Goal: Navigation & Orientation: Find specific page/section

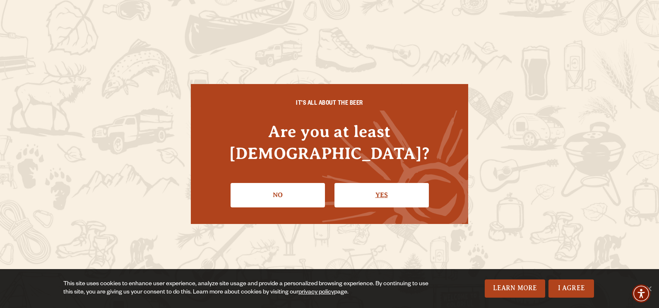
click at [382, 185] on link "Yes" at bounding box center [381, 195] width 94 height 24
